Goal: Communication & Community: Participate in discussion

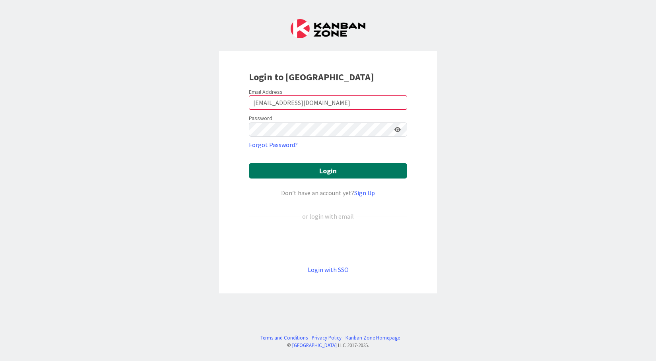
click at [255, 167] on button "Login" at bounding box center [328, 171] width 158 height 16
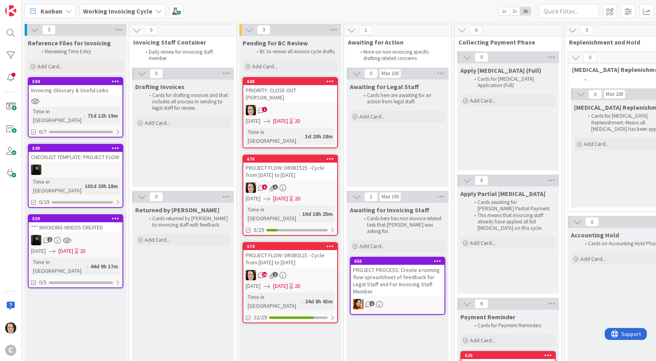
click at [281, 105] on div "1" at bounding box center [290, 110] width 94 height 10
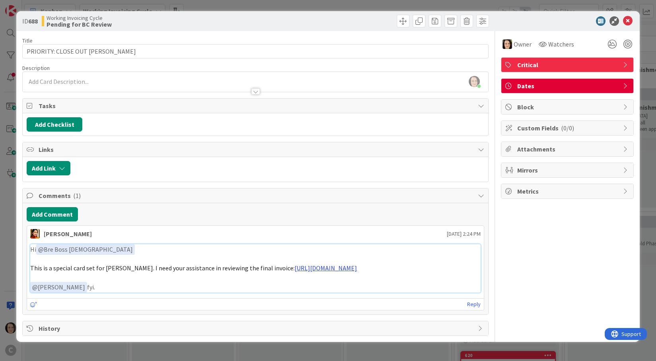
click at [298, 268] on link "[URL][DOMAIN_NAME]" at bounding box center [326, 268] width 62 height 8
click at [56, 215] on button "Add Comment" at bounding box center [52, 214] width 51 height 14
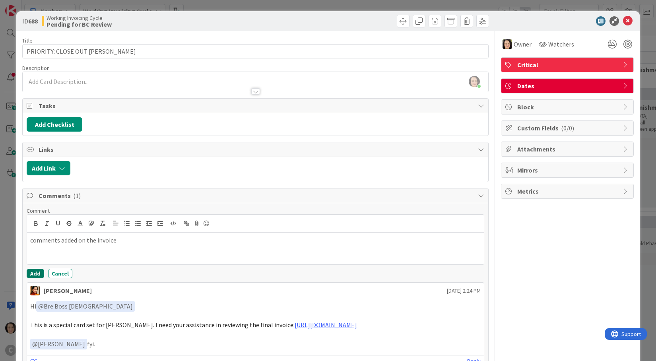
click at [37, 274] on button "Add" at bounding box center [35, 274] width 17 height 10
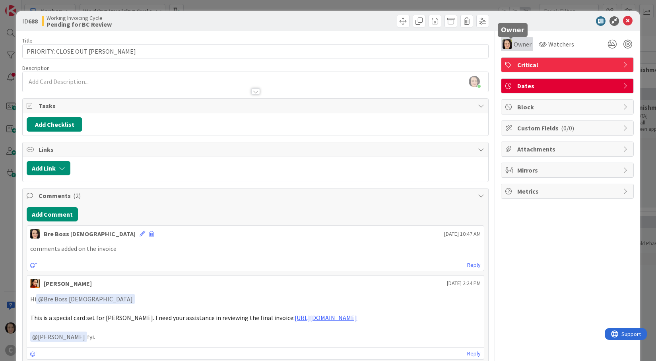
click at [514, 45] on span "Owner" at bounding box center [523, 44] width 18 height 10
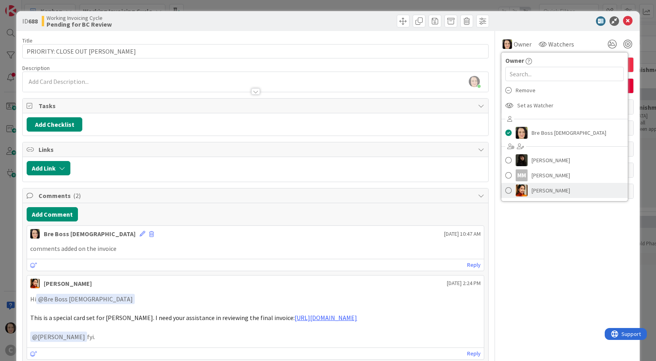
click at [521, 192] on img at bounding box center [522, 191] width 12 height 12
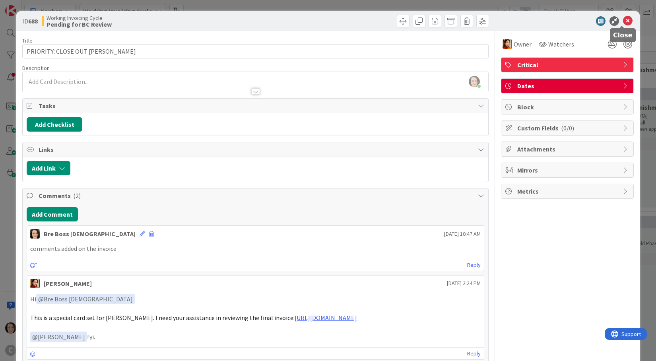
click at [623, 20] on icon at bounding box center [628, 21] width 10 height 10
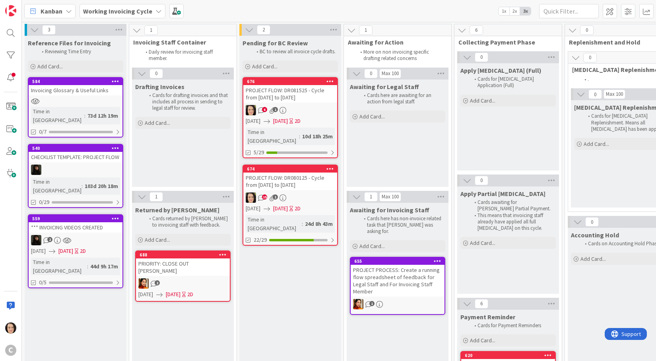
click at [286, 177] on div "PROJECT FLOW: DR080125 - Cycle from [DATE] to [DATE]" at bounding box center [290, 181] width 94 height 17
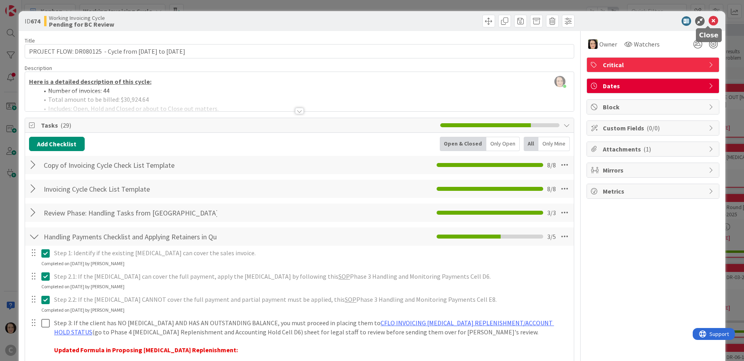
click at [656, 22] on icon at bounding box center [714, 21] width 10 height 10
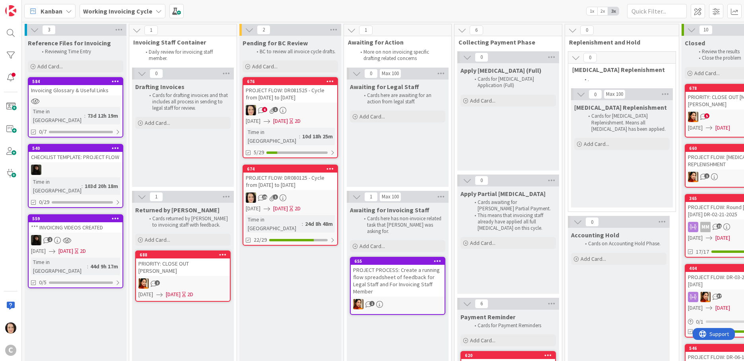
click at [287, 98] on div "PROJECT FLOW: DR081525 - Cycle from [DATE] to [DATE]" at bounding box center [290, 93] width 94 height 17
